Goal: Task Accomplishment & Management: Complete application form

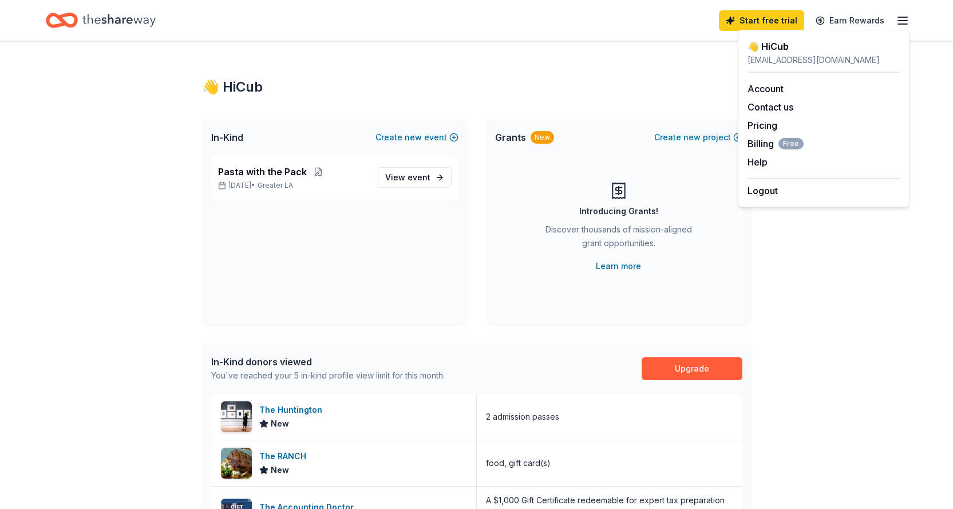
scroll to position [286, 0]
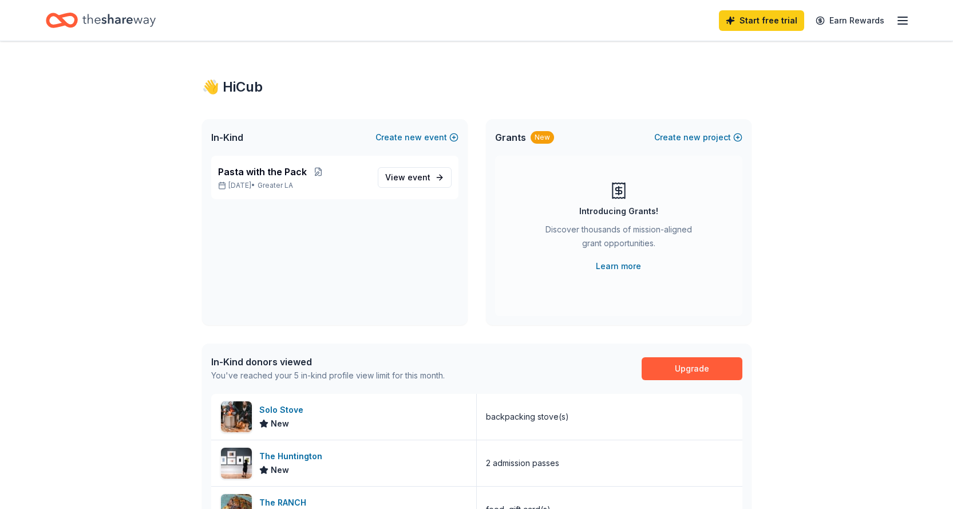
scroll to position [286, 0]
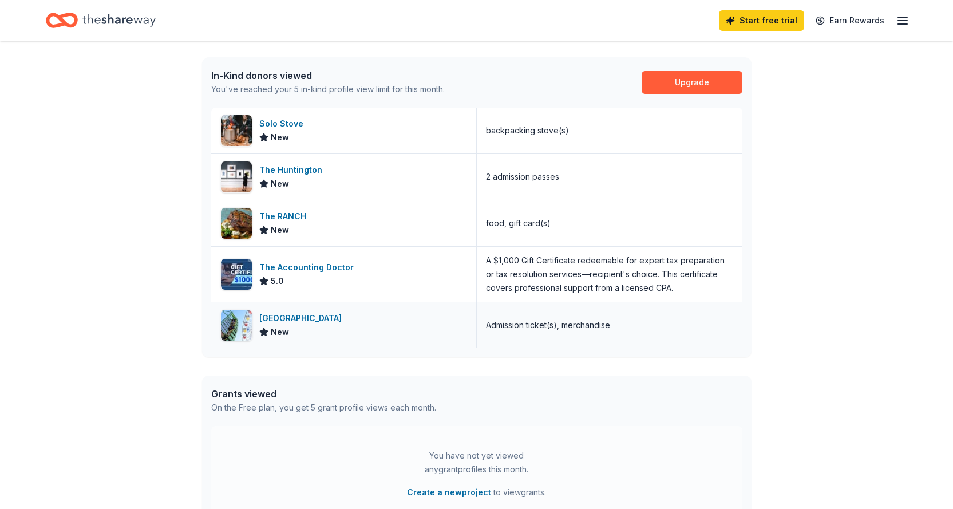
click at [272, 318] on div "[GEOGRAPHIC_DATA]" at bounding box center [302, 318] width 87 height 14
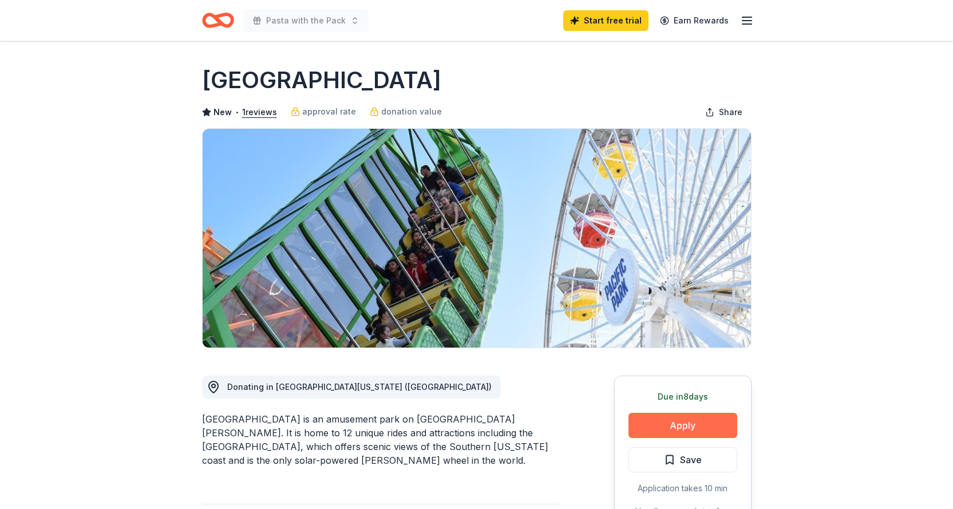
click at [699, 422] on button "Apply" at bounding box center [683, 425] width 109 height 25
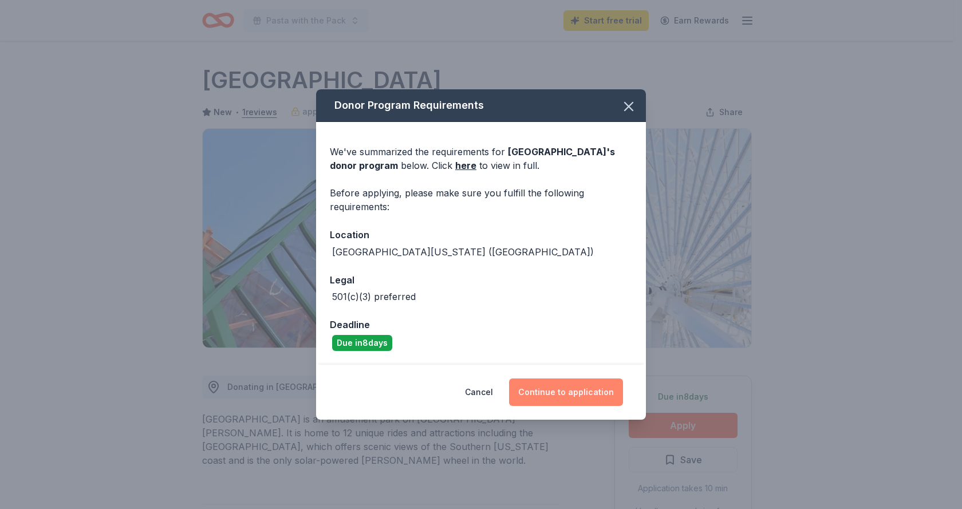
click at [575, 392] on button "Continue to application" at bounding box center [566, 391] width 114 height 27
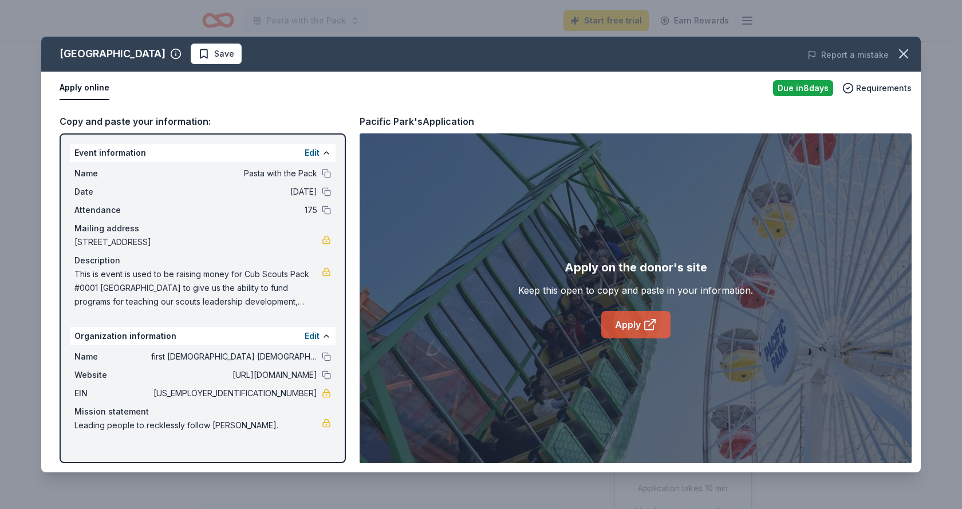
click at [626, 322] on link "Apply" at bounding box center [635, 324] width 69 height 27
